Goal: Find specific fact: Find specific fact

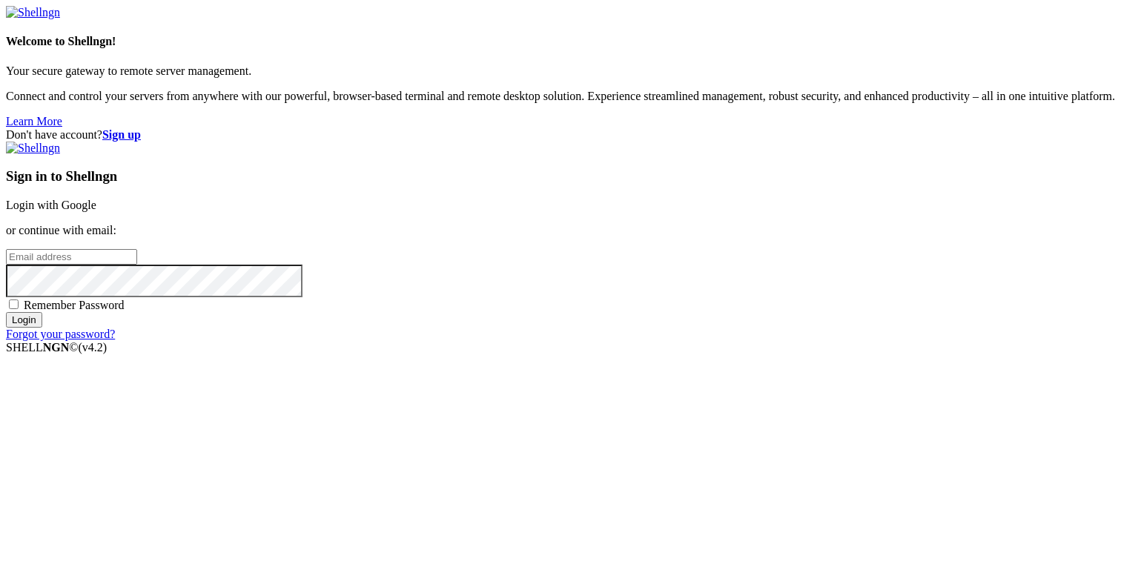
type input "[PERSON_NAME][EMAIL_ADDRESS][DOMAIN_NAME]"
click at [42, 328] on input "Login" at bounding box center [24, 320] width 36 height 16
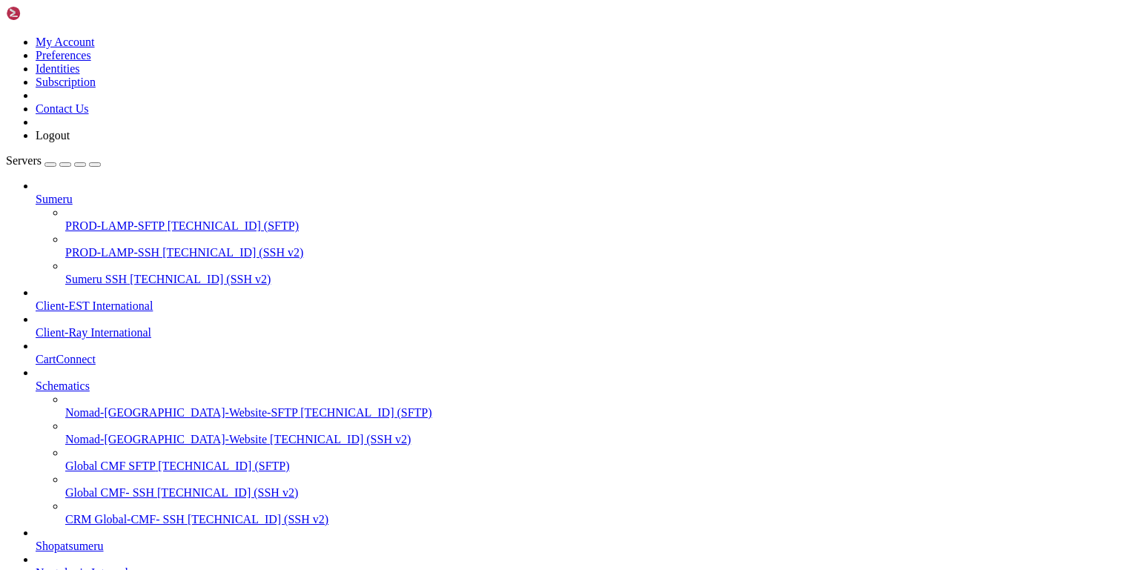
scroll to position [264, 0]
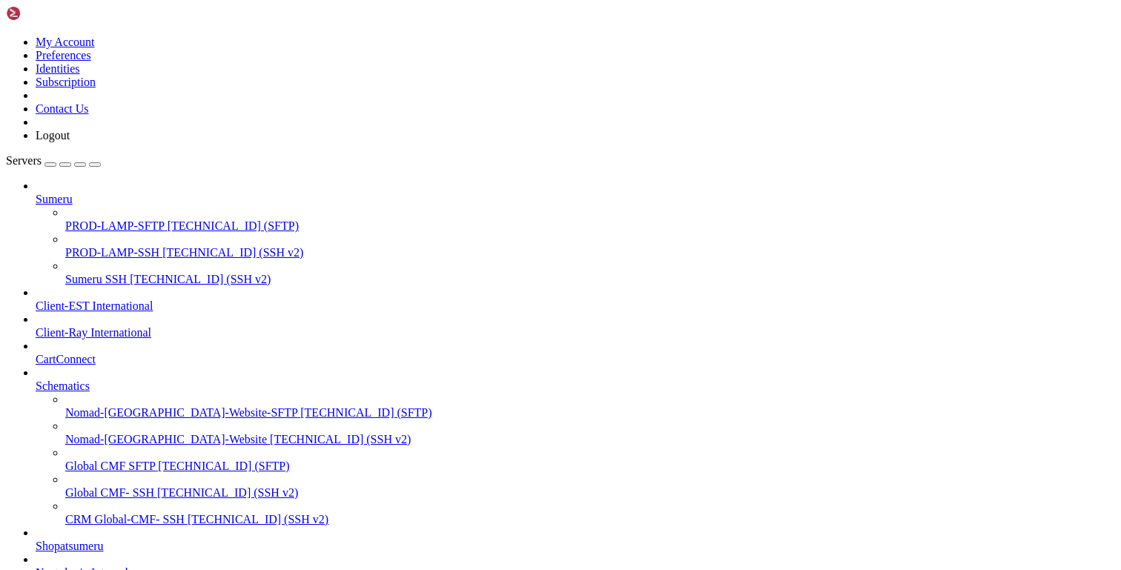
drag, startPoint x: 162, startPoint y: 1196, endPoint x: 90, endPoint y: 1193, distance: 71.9
copy x-row "s6Fss5B8tDa"
